Goal: Information Seeking & Learning: Learn about a topic

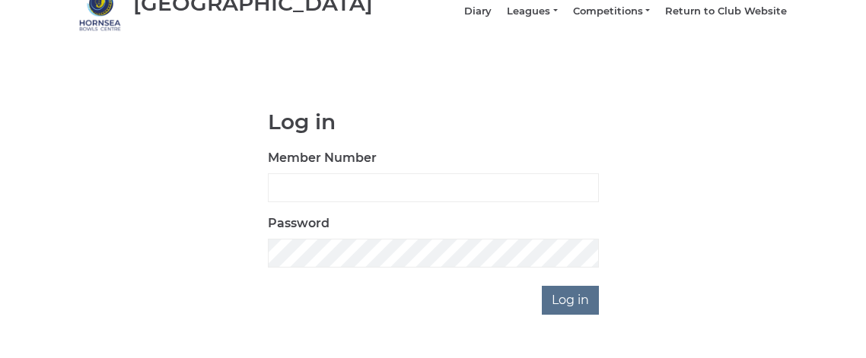
scroll to position [117, 0]
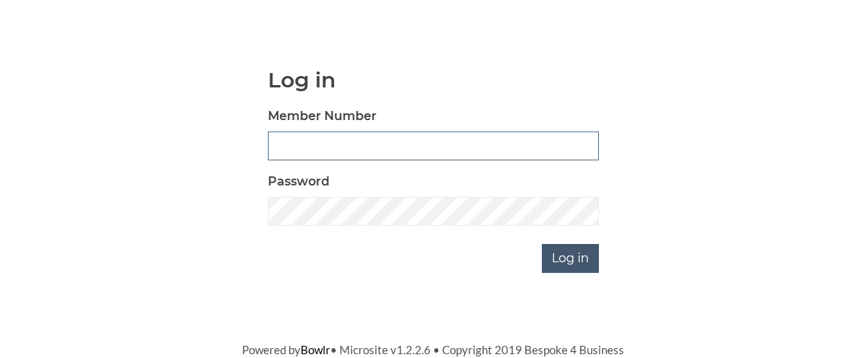
type input "0795"
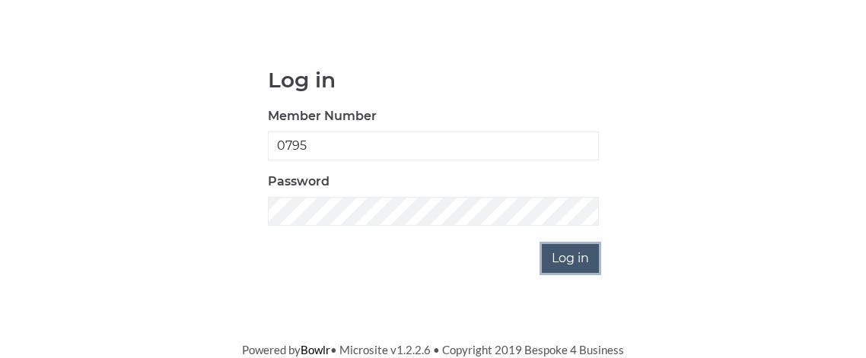
click at [556, 257] on input "Log in" at bounding box center [570, 258] width 57 height 29
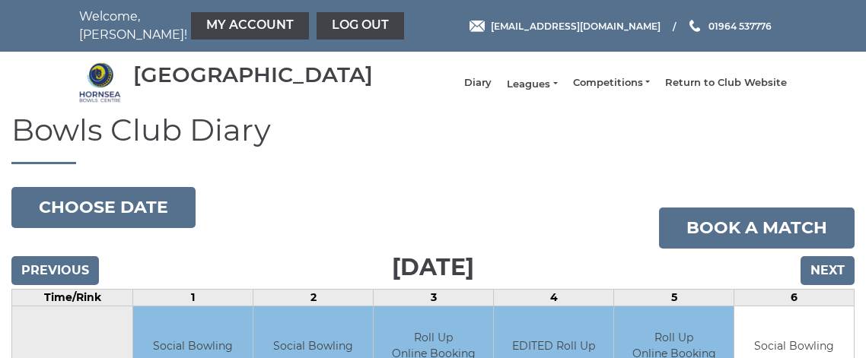
click at [528, 91] on link "Leagues" at bounding box center [532, 85] width 50 height 14
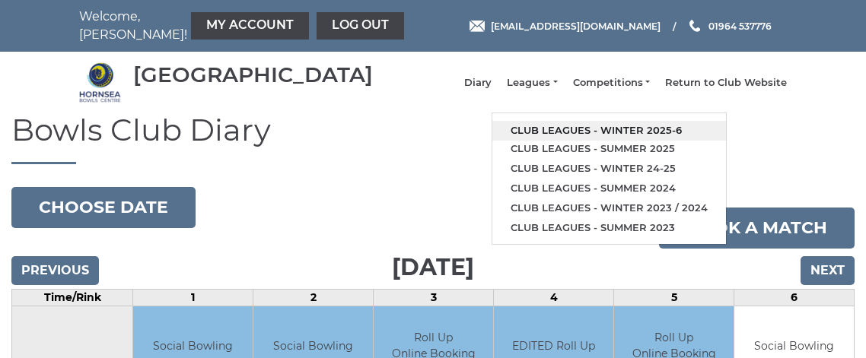
click at [537, 133] on link "Club leagues - Winter 2025-6" at bounding box center [609, 131] width 234 height 20
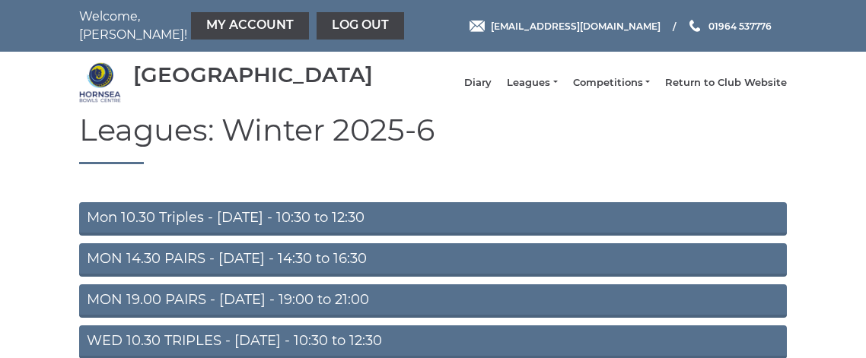
click at [357, 226] on link "Mon 10.30 Triples - Monday - 10:30 to 12:30" at bounding box center [432, 218] width 707 height 33
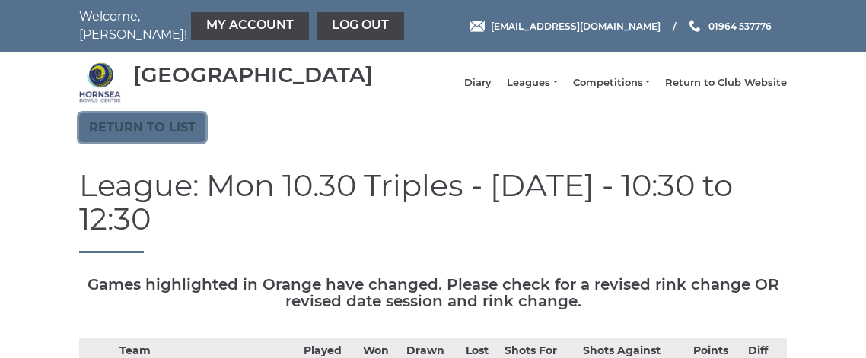
click at [161, 135] on link "Return to list" at bounding box center [142, 127] width 126 height 29
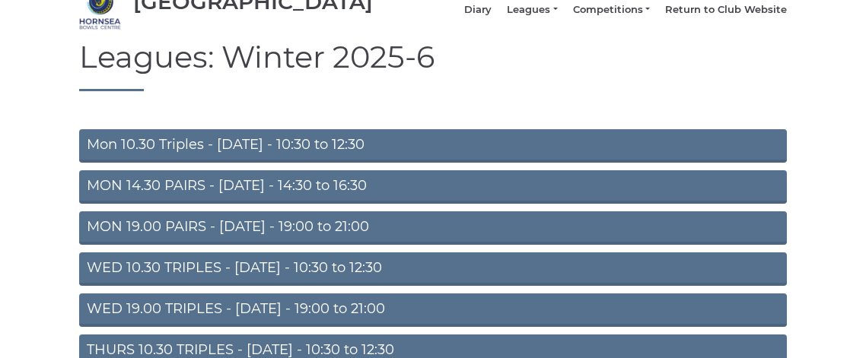
scroll to position [91, 0]
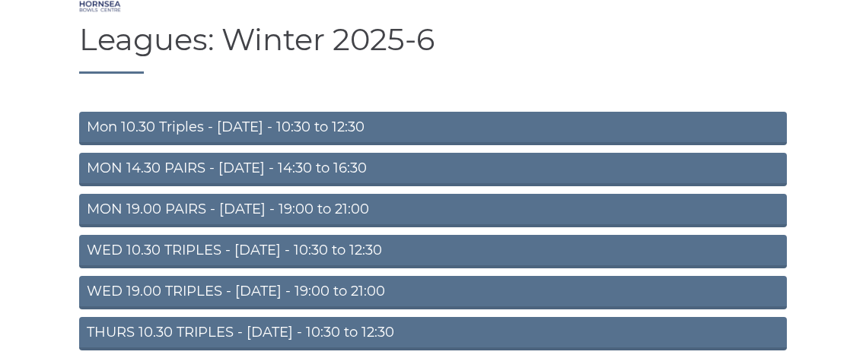
click at [100, 296] on link "WED 19.00 TRIPLES - [DATE] - 19:00 to 21:00" at bounding box center [432, 292] width 707 height 33
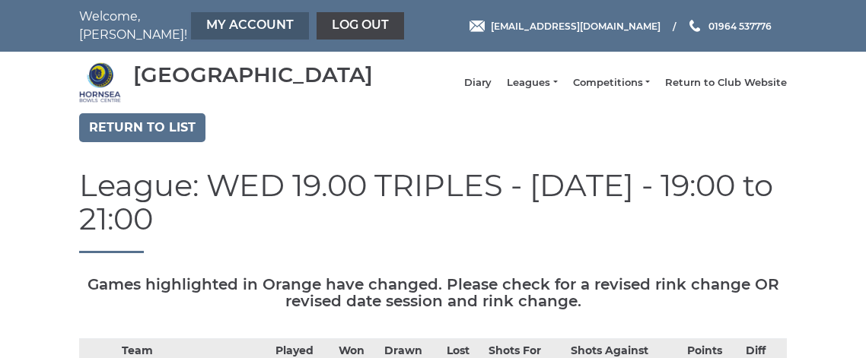
click at [191, 26] on link "My Account" at bounding box center [250, 25] width 118 height 27
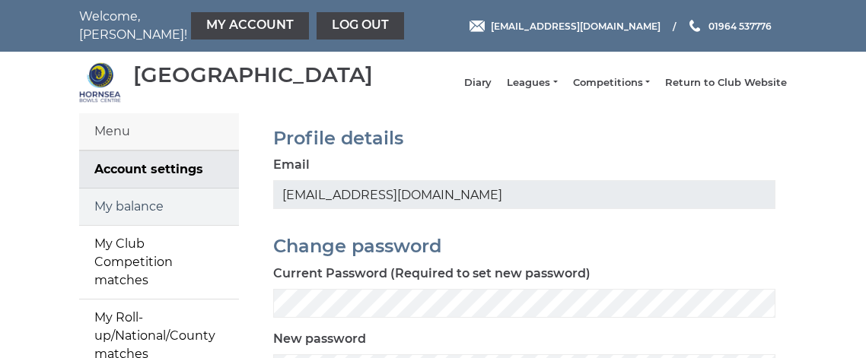
click at [122, 224] on link "My balance" at bounding box center [159, 207] width 160 height 37
